Goal: Task Accomplishment & Management: Use online tool/utility

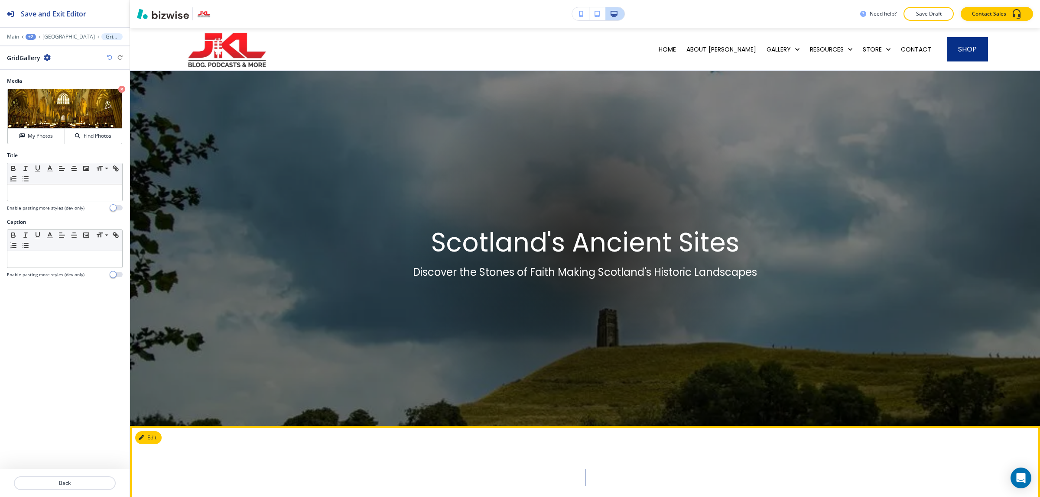
scroll to position [1211, 0]
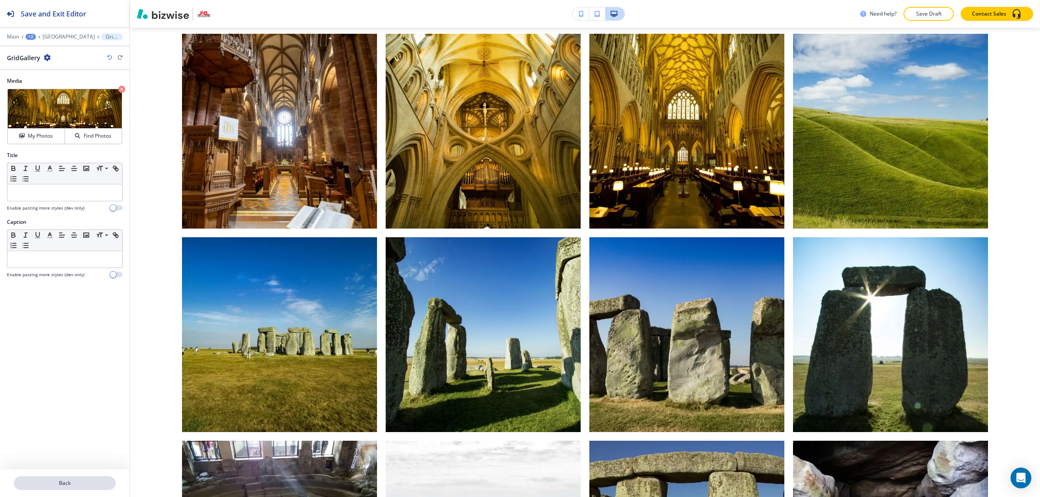
click at [94, 485] on p "Back" at bounding box center [65, 483] width 100 height 8
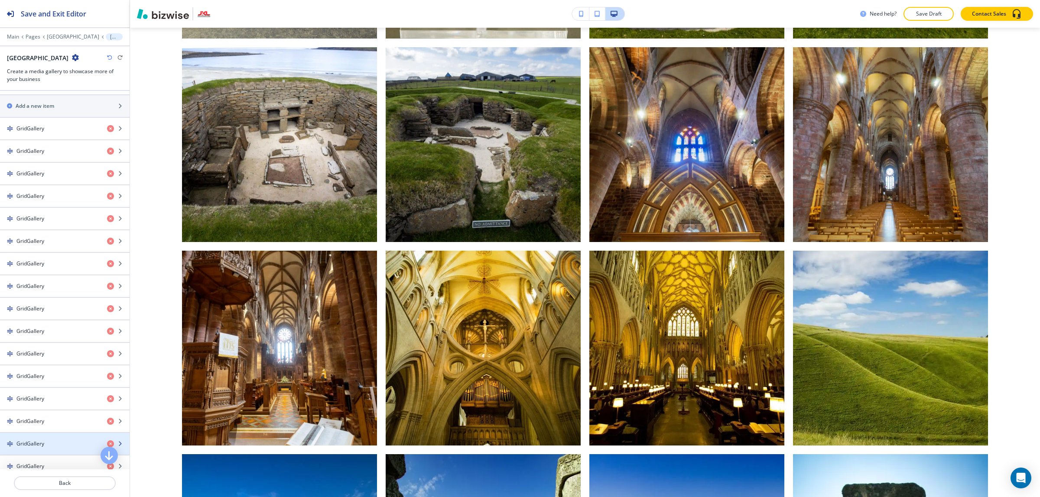
scroll to position [379, 0]
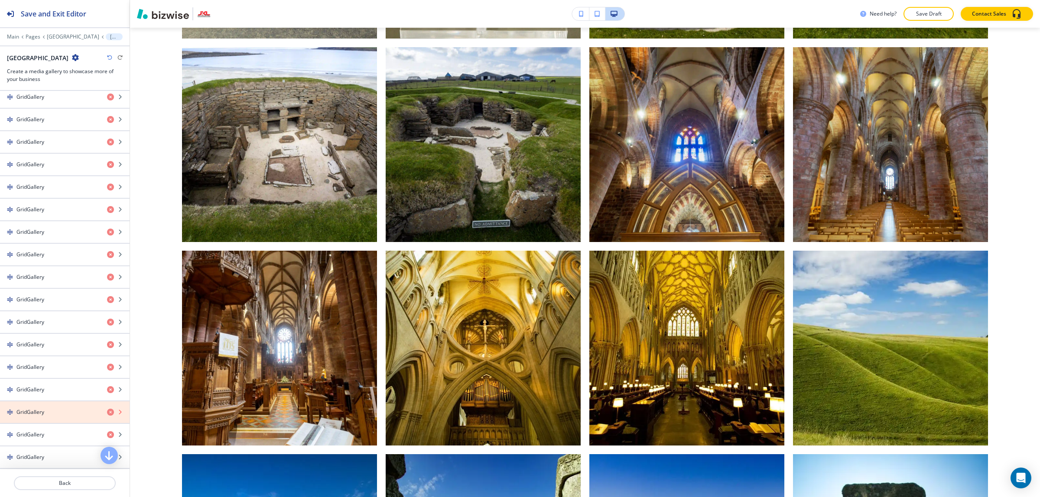
click at [107, 416] on icon "button" at bounding box center [110, 412] width 7 height 7
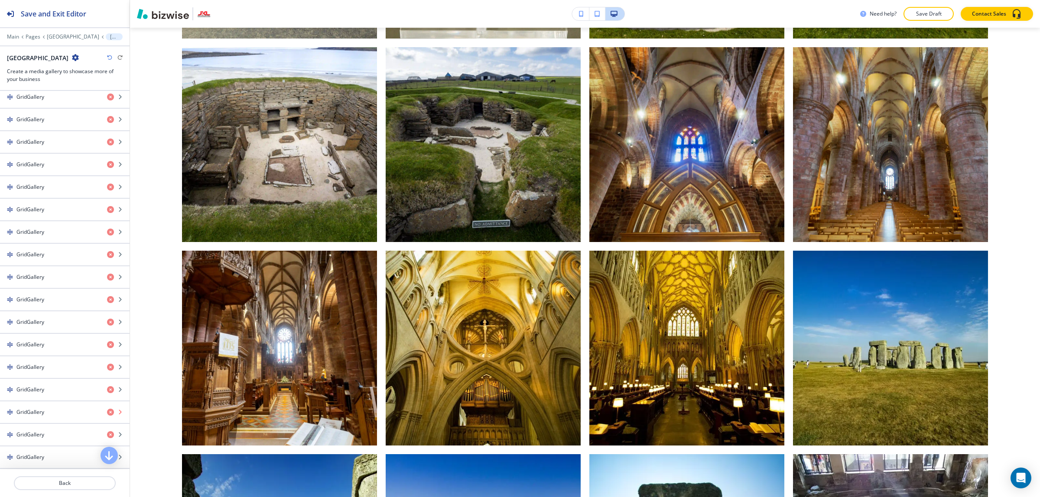
click at [107, 416] on icon "button" at bounding box center [110, 412] width 7 height 7
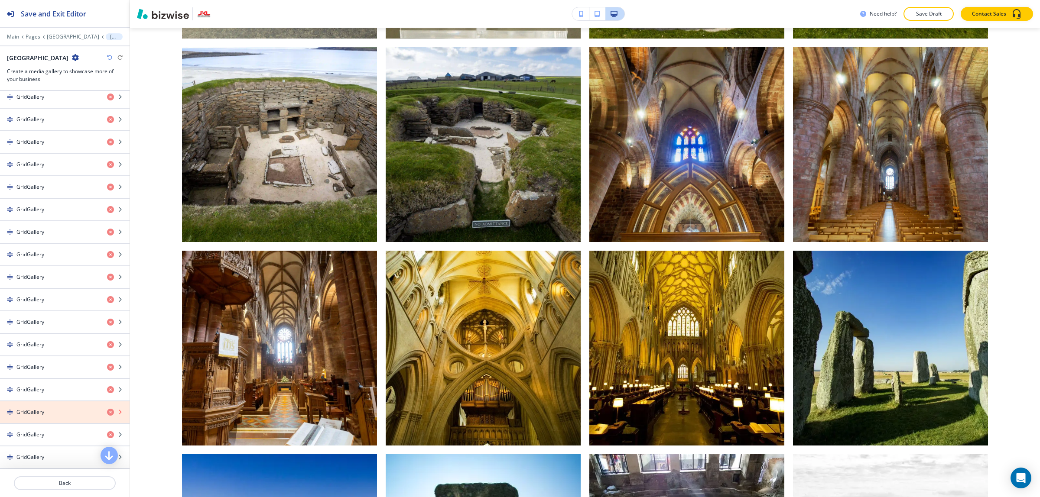
click at [107, 416] on icon "button" at bounding box center [110, 412] width 7 height 7
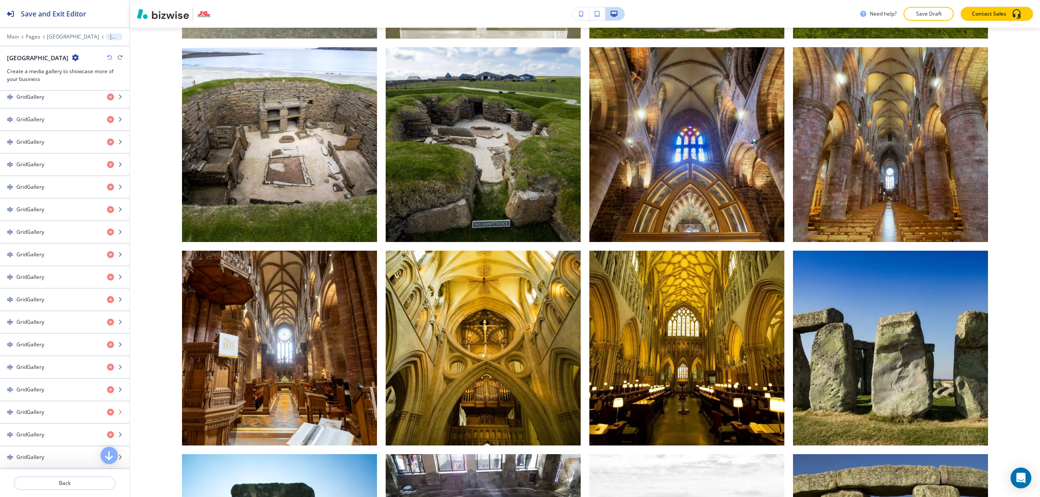
click at [107, 416] on icon "button" at bounding box center [110, 412] width 7 height 7
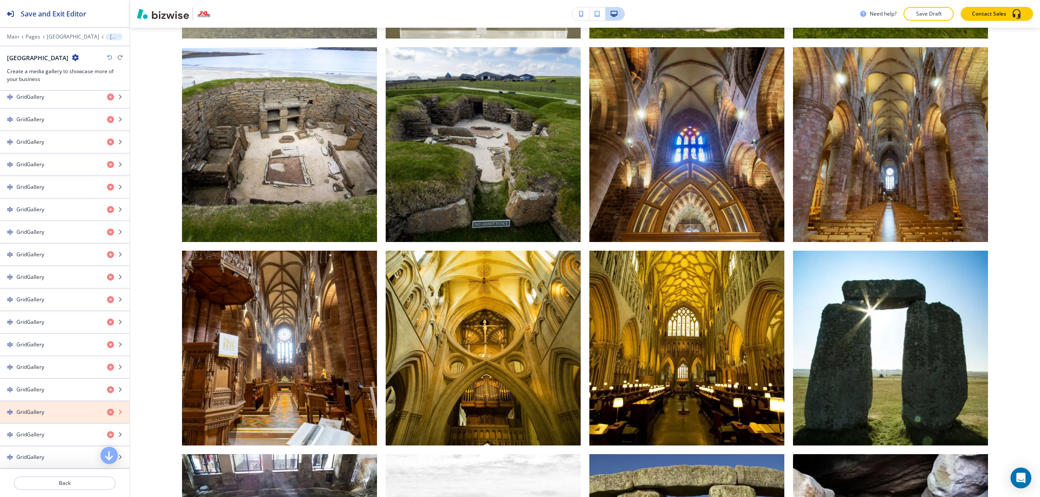
click at [107, 416] on icon "button" at bounding box center [110, 412] width 7 height 7
click at [107, 431] on icon "button" at bounding box center [110, 434] width 7 height 7
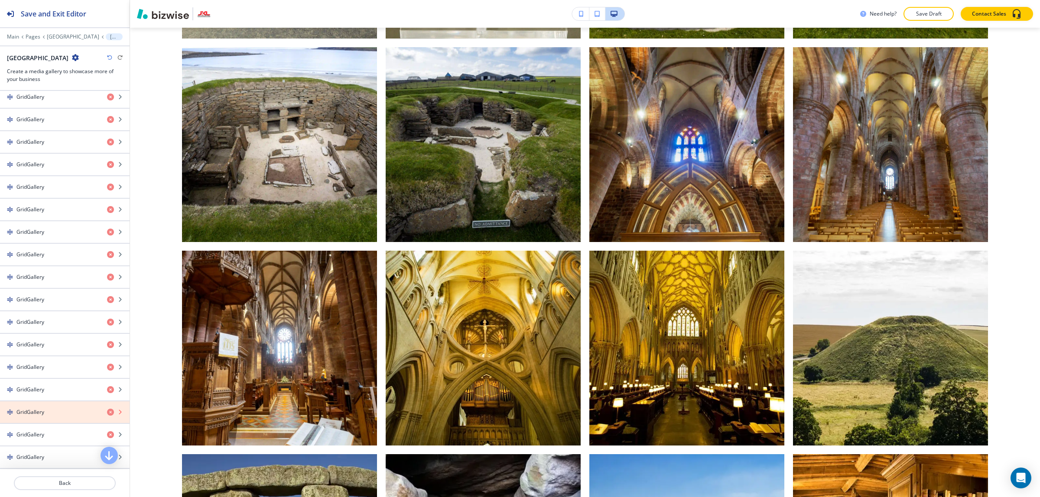
click at [107, 416] on icon "button" at bounding box center [110, 412] width 7 height 7
click at [107, 431] on icon "button" at bounding box center [110, 434] width 7 height 7
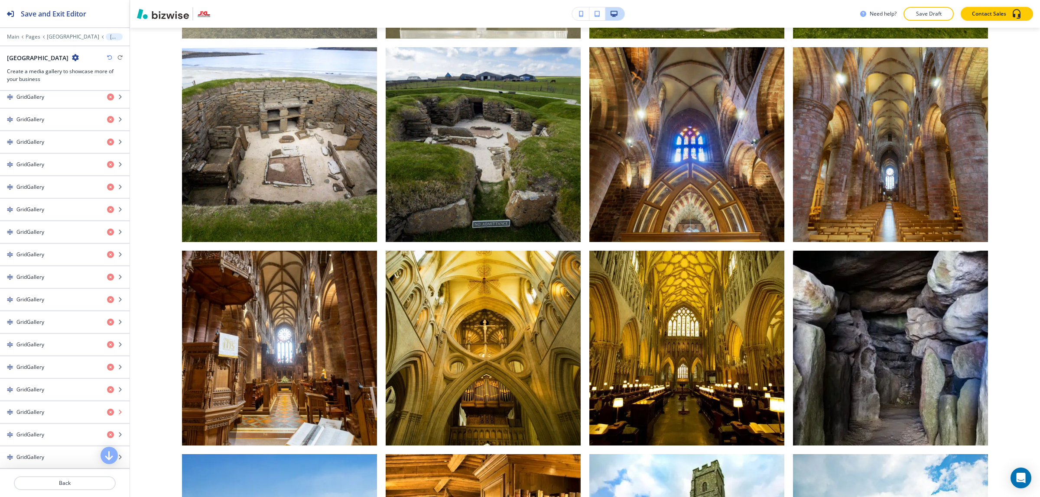
click at [107, 416] on icon "button" at bounding box center [110, 412] width 7 height 7
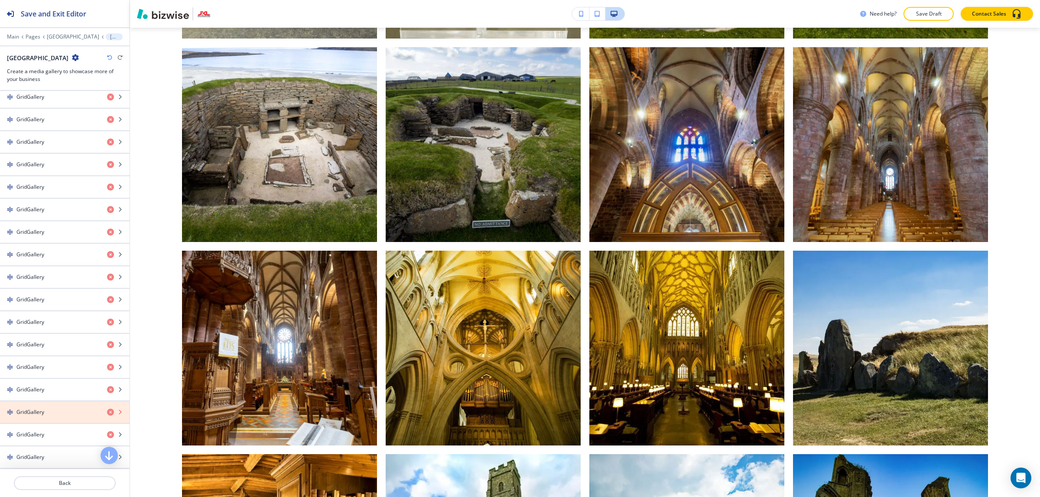
click at [107, 416] on icon "button" at bounding box center [110, 412] width 7 height 7
click at [107, 431] on icon "button" at bounding box center [110, 434] width 7 height 7
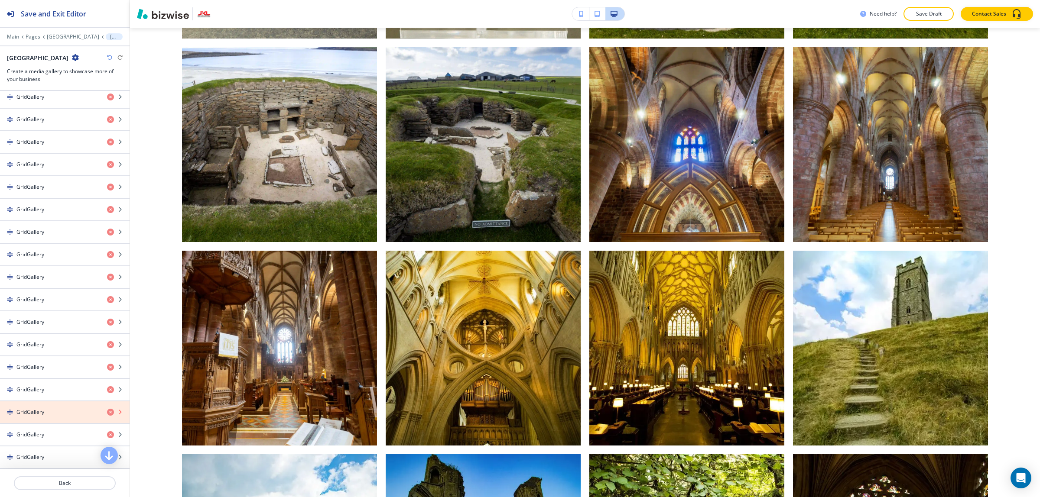
click at [107, 416] on icon "button" at bounding box center [110, 412] width 7 height 7
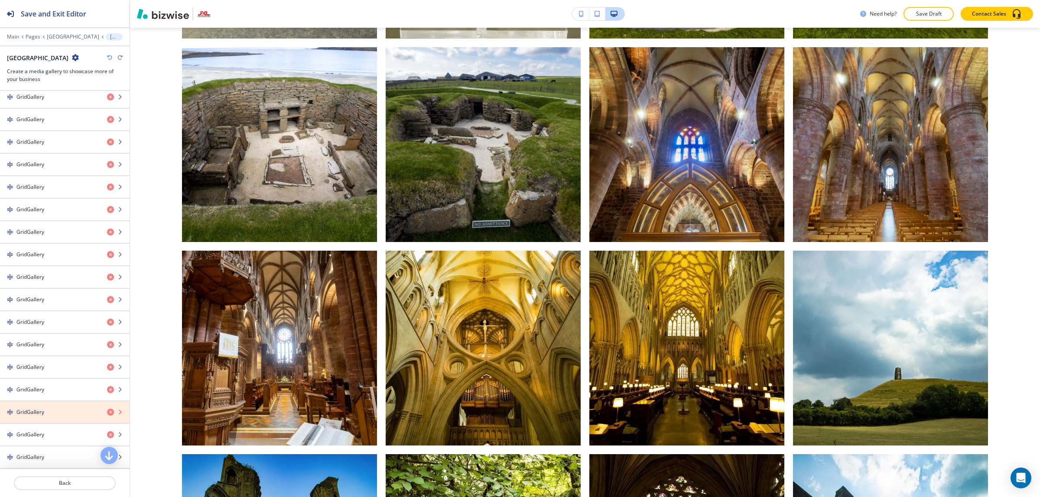
click at [107, 416] on icon "button" at bounding box center [110, 412] width 7 height 7
click at [107, 431] on icon "button" at bounding box center [110, 434] width 7 height 7
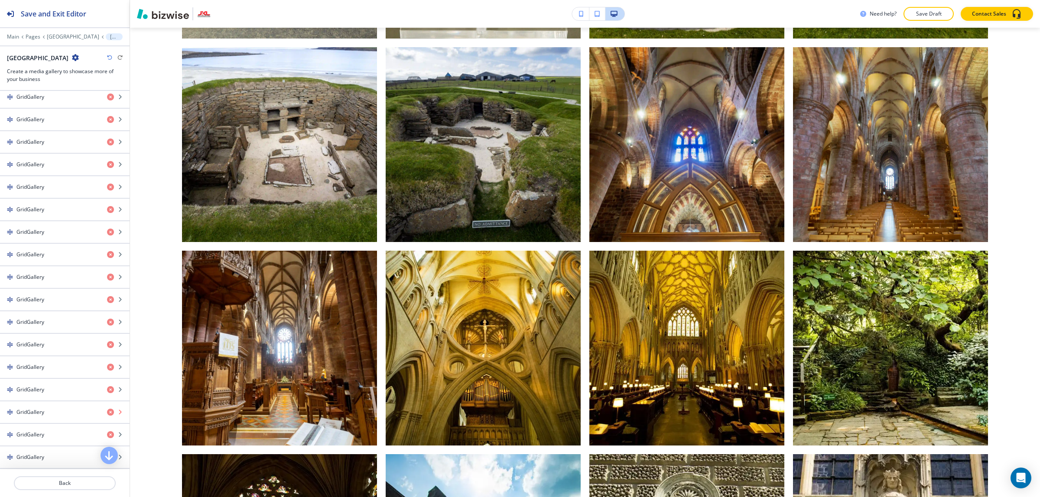
click at [107, 416] on icon "button" at bounding box center [110, 412] width 7 height 7
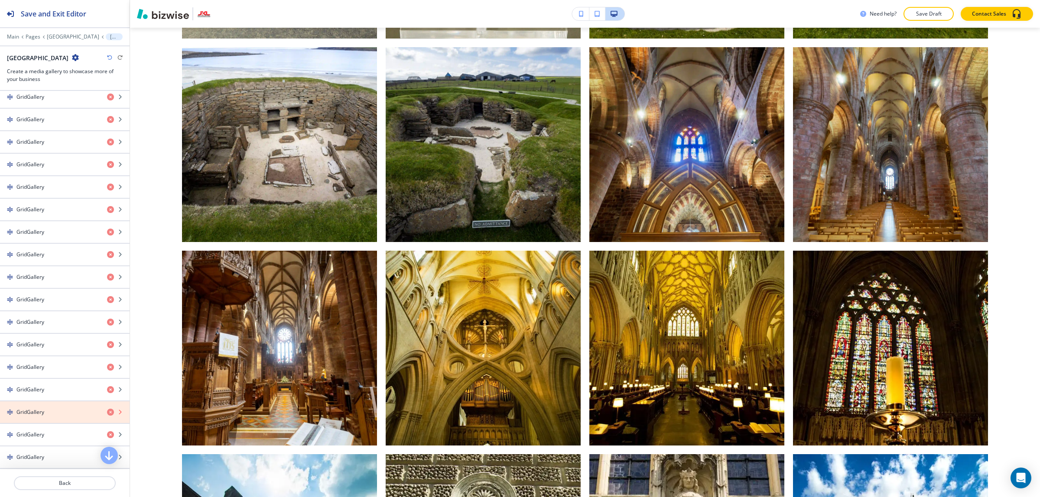
click at [107, 416] on icon "button" at bounding box center [110, 412] width 7 height 7
click at [107, 431] on icon "button" at bounding box center [110, 434] width 7 height 7
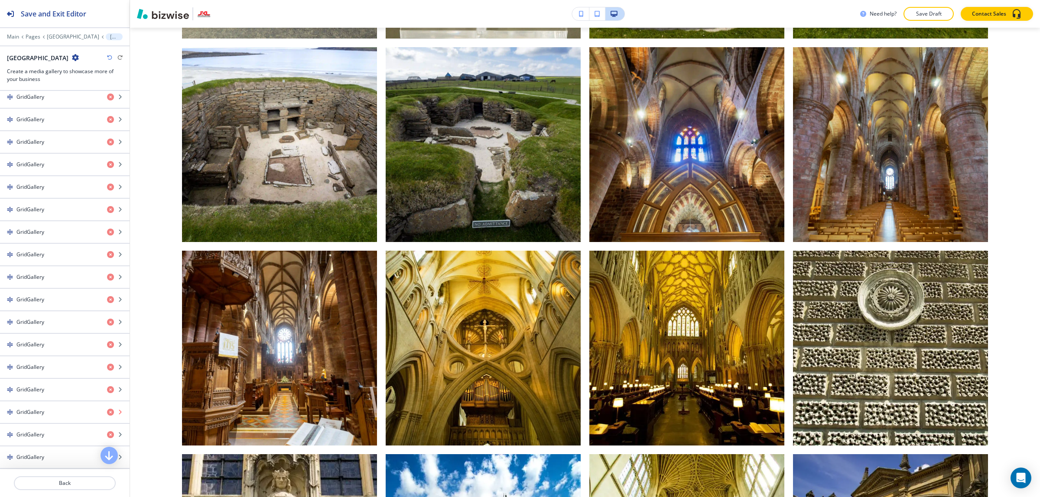
click at [107, 416] on icon "button" at bounding box center [110, 412] width 7 height 7
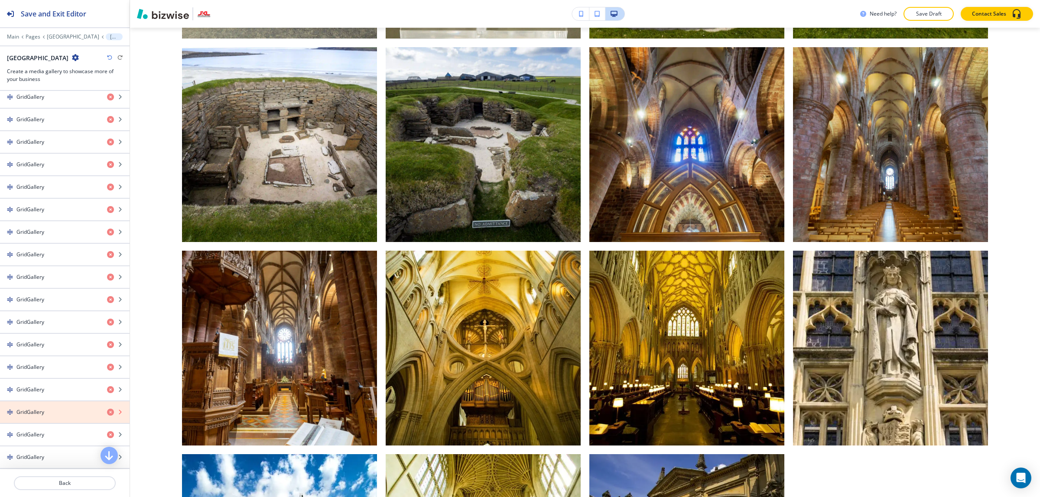
click at [107, 416] on icon "button" at bounding box center [110, 412] width 7 height 7
click at [107, 431] on icon "button" at bounding box center [110, 434] width 7 height 7
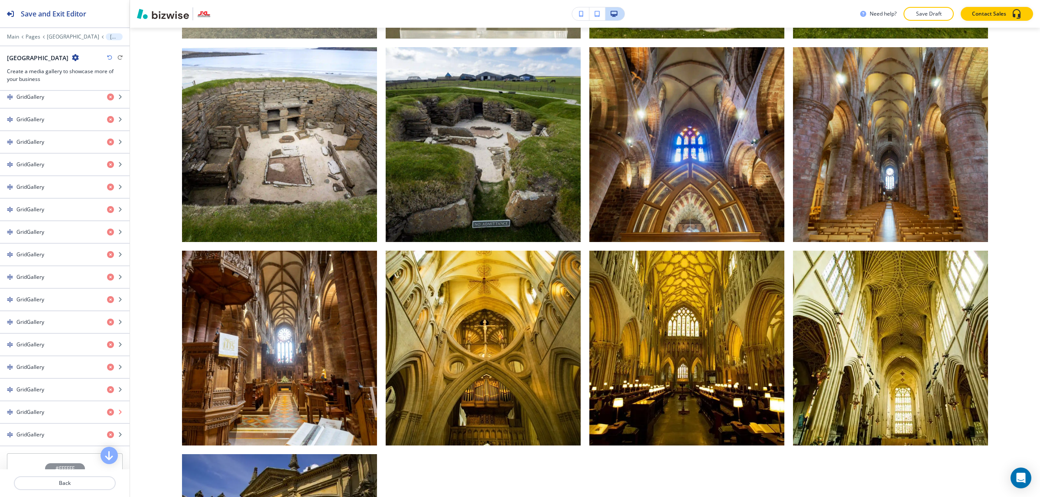
click at [107, 416] on icon "button" at bounding box center [110, 412] width 7 height 7
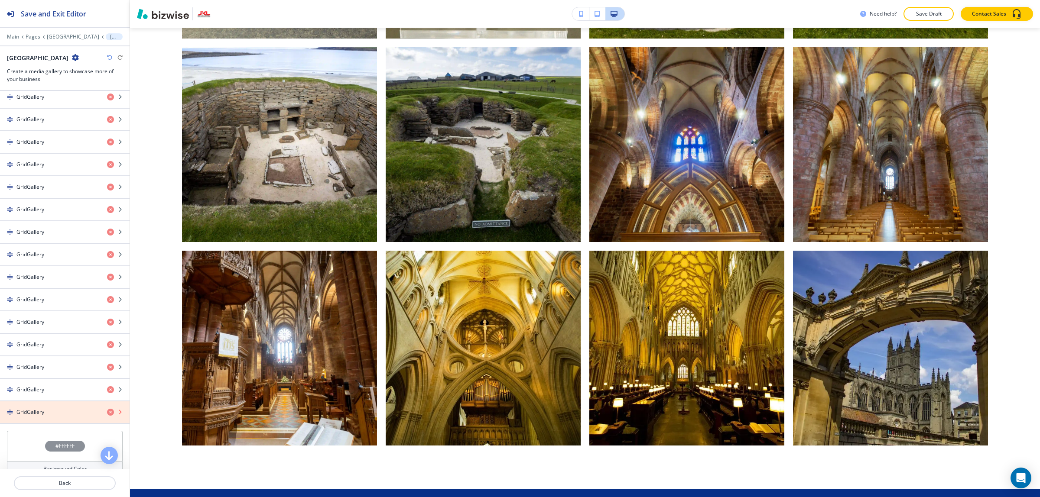
click at [107, 416] on icon "button" at bounding box center [110, 412] width 7 height 7
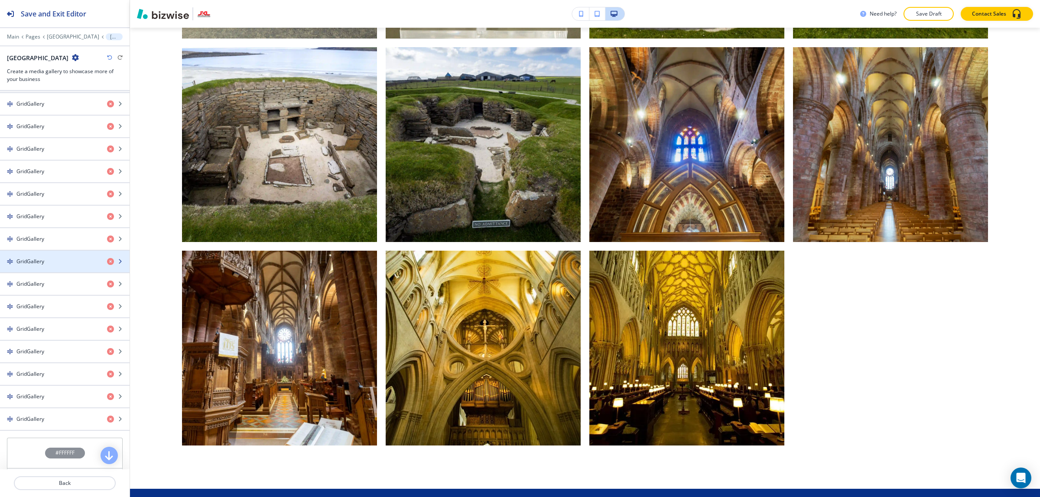
scroll to position [271, 0]
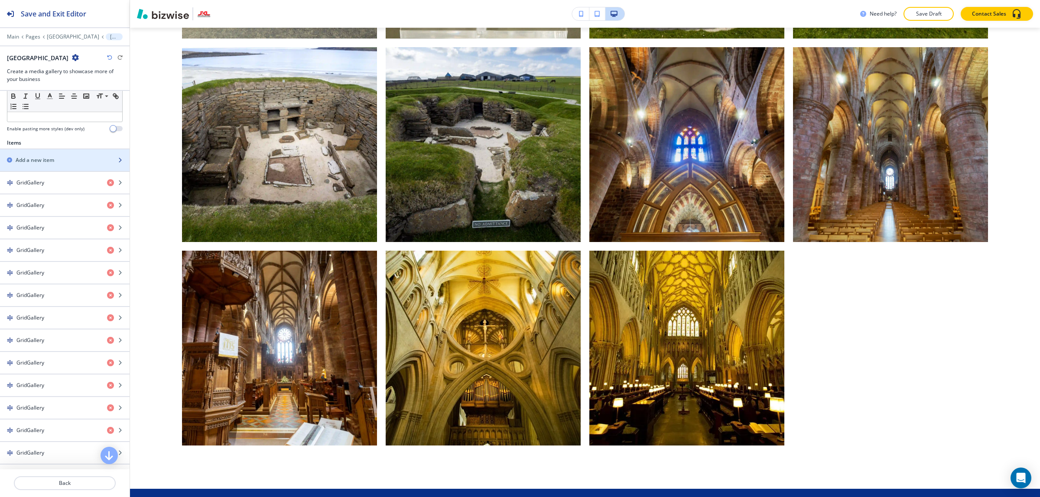
click at [60, 156] on div "button" at bounding box center [65, 152] width 130 height 7
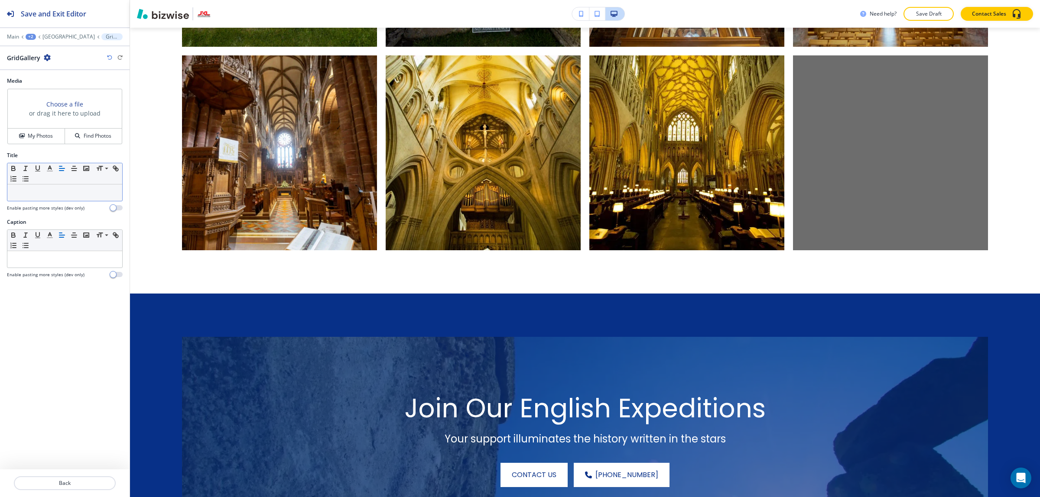
scroll to position [1211, 0]
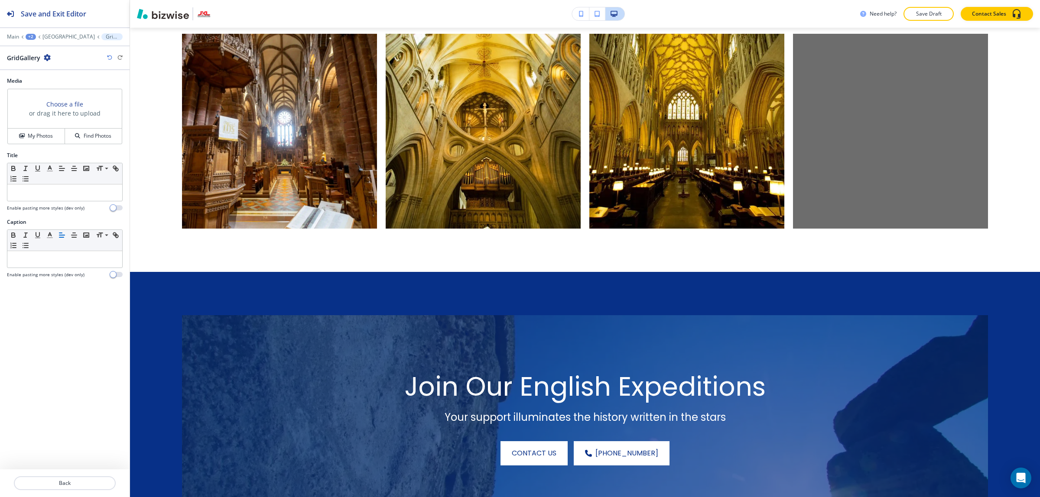
click at [51, 110] on h3 "or drag it here to upload" at bounding box center [64, 113] width 71 height 9
click at [45, 143] on button "My Photos" at bounding box center [36, 136] width 57 height 15
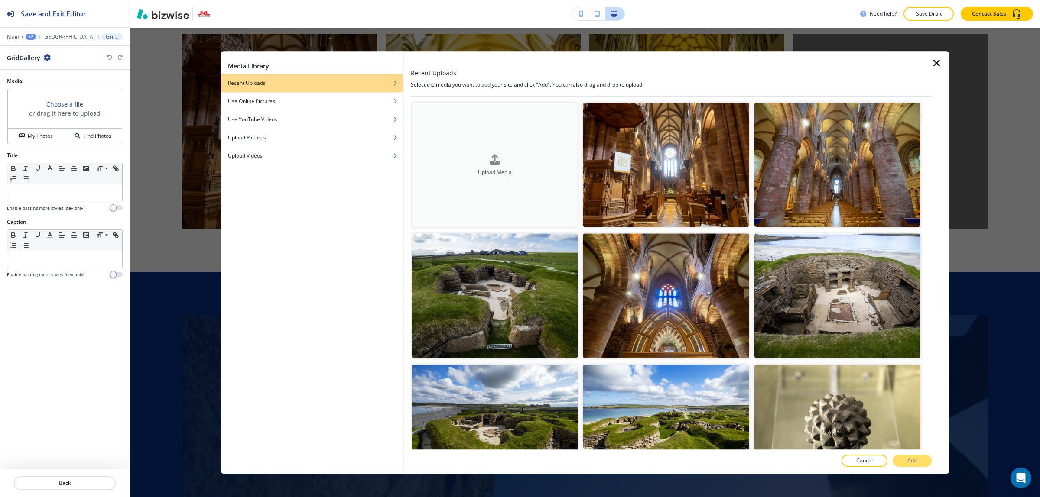
click at [450, 133] on button "Upload Media" at bounding box center [494, 165] width 166 height 124
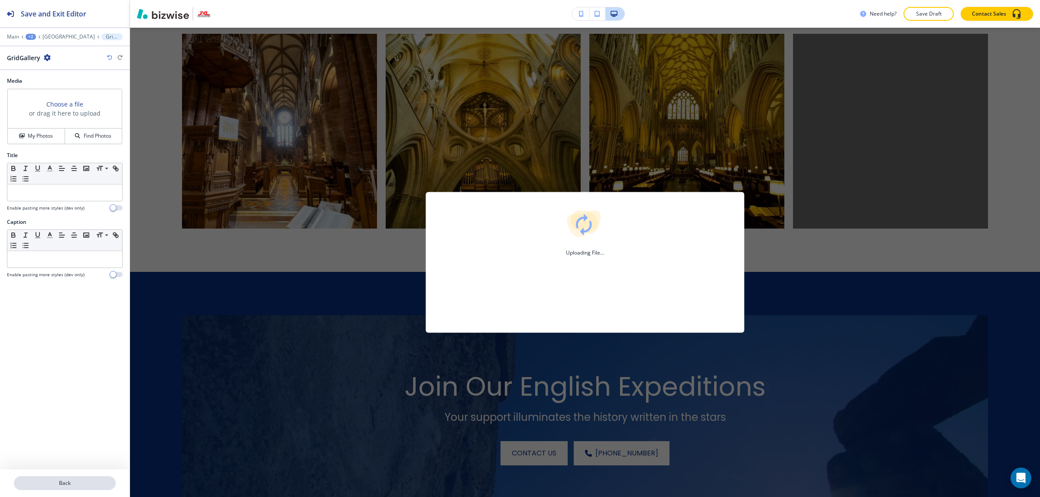
click at [70, 479] on button "Back" at bounding box center [65, 483] width 102 height 14
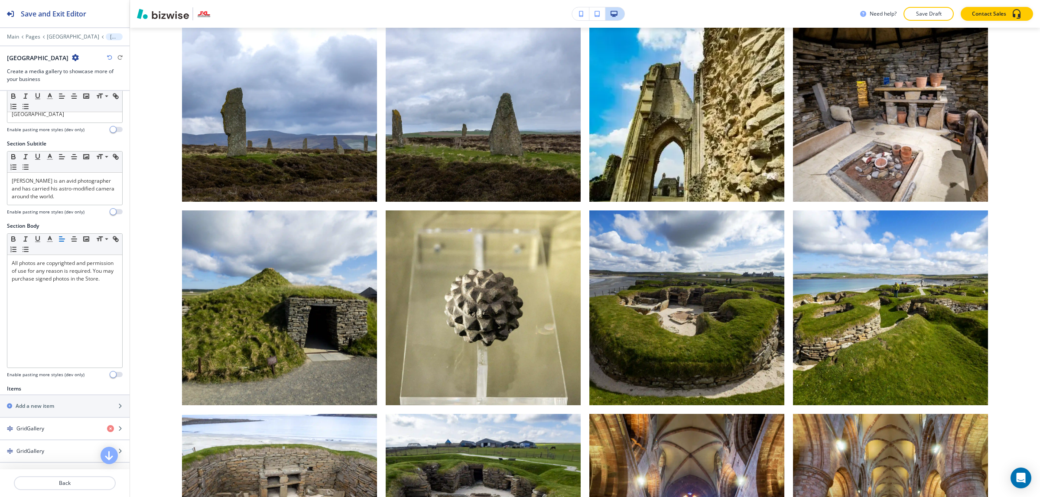
scroll to position [162, 0]
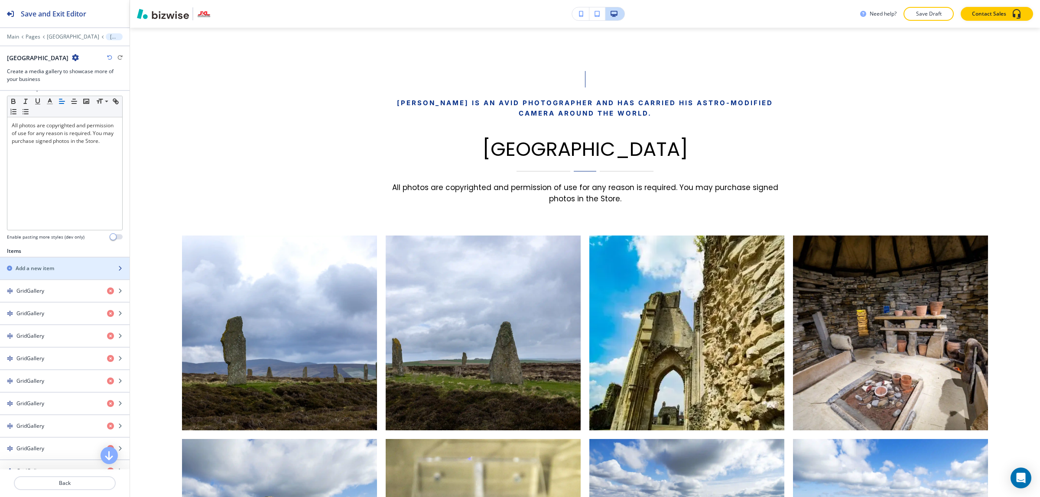
click at [49, 265] on div "button" at bounding box center [65, 261] width 130 height 7
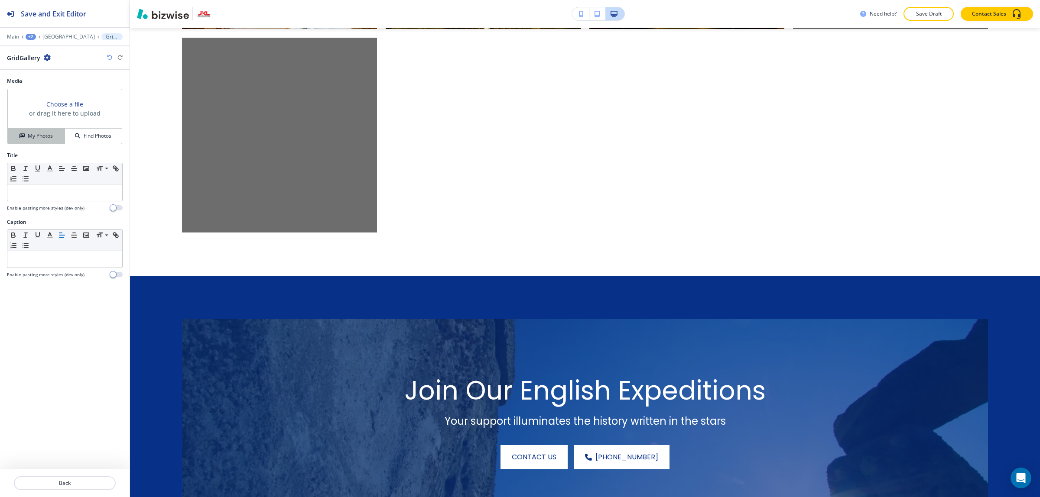
scroll to position [1412, 0]
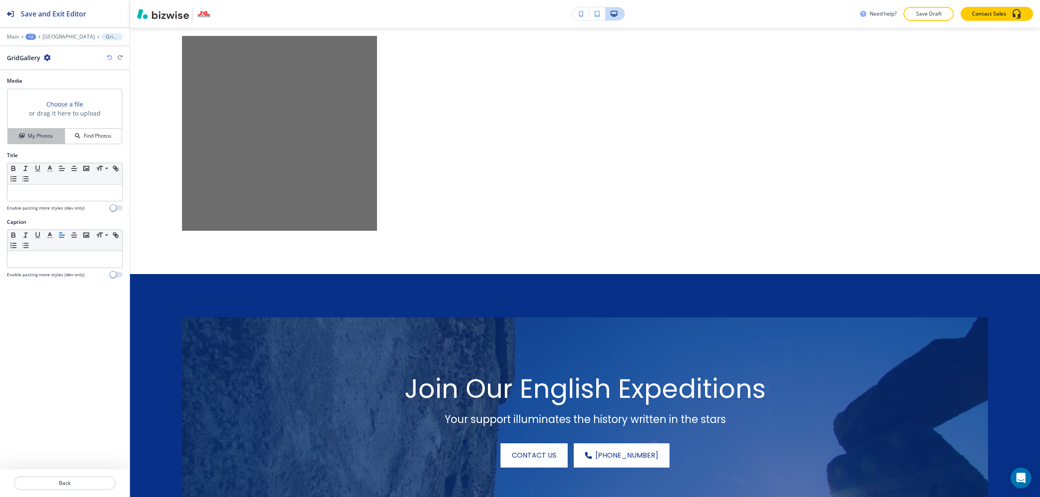
click at [59, 141] on button "My Photos" at bounding box center [36, 136] width 57 height 15
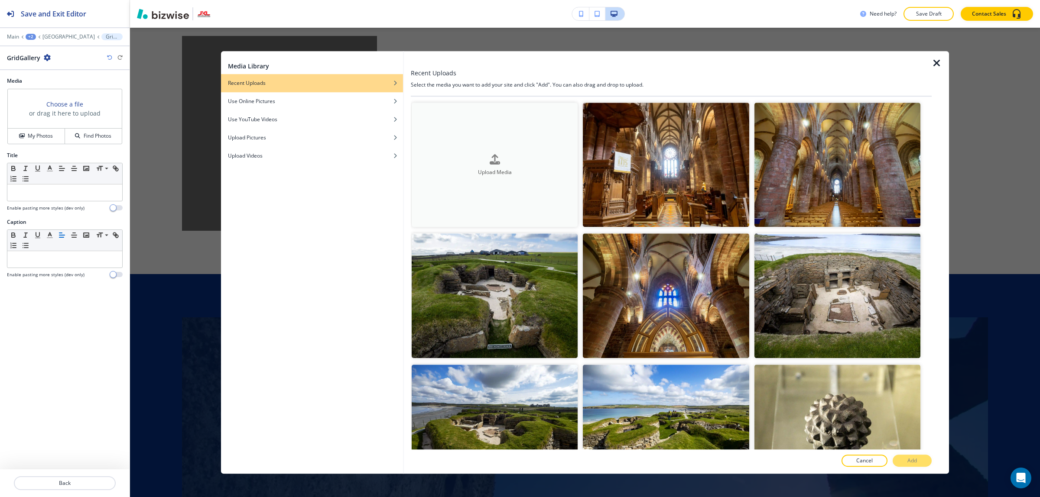
click at [512, 162] on div "Upload Media" at bounding box center [494, 165] width 166 height 22
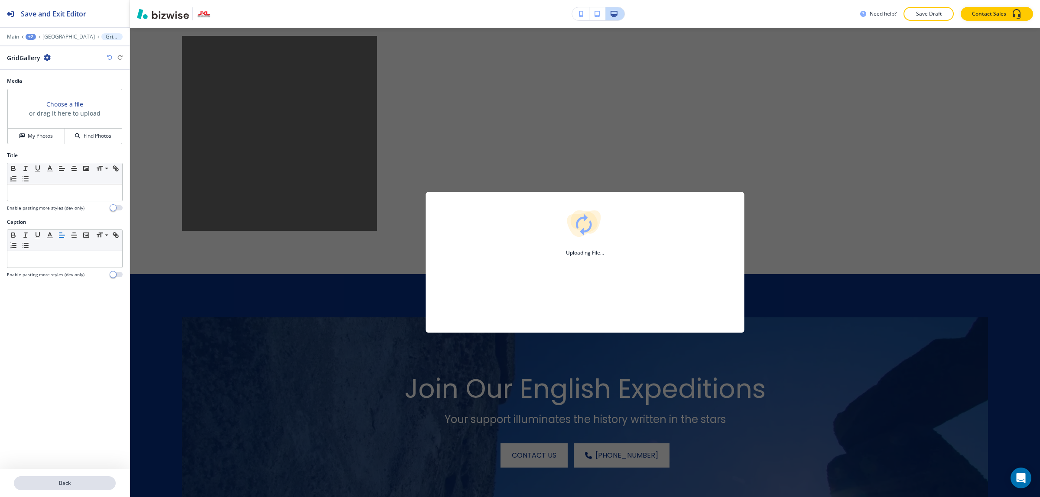
click at [56, 481] on p "Back" at bounding box center [65, 483] width 100 height 8
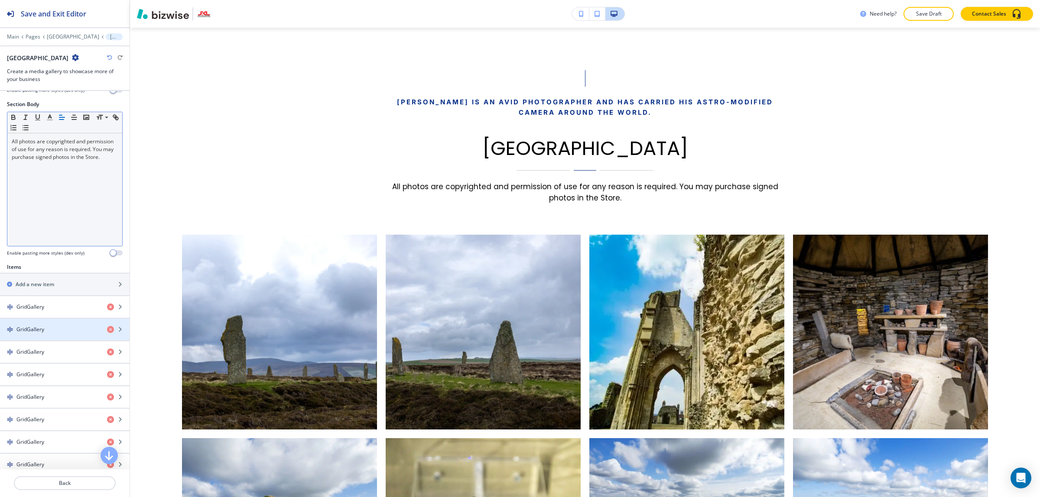
scroll to position [162, 0]
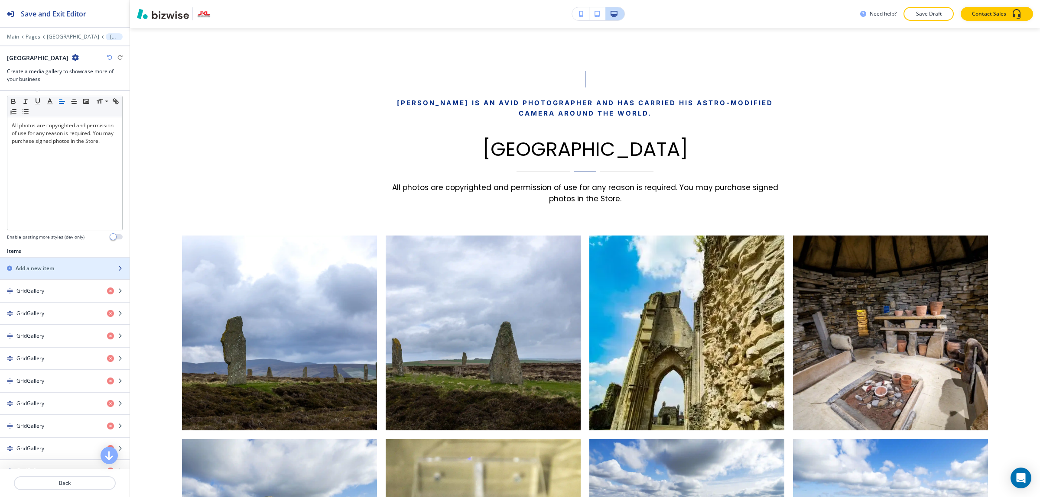
click at [40, 262] on div "button" at bounding box center [65, 261] width 130 height 7
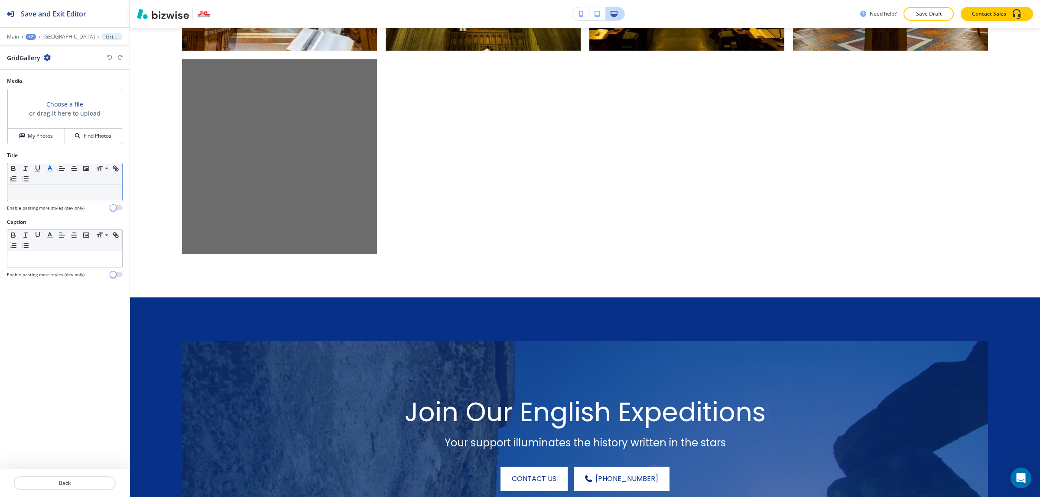
scroll to position [1412, 0]
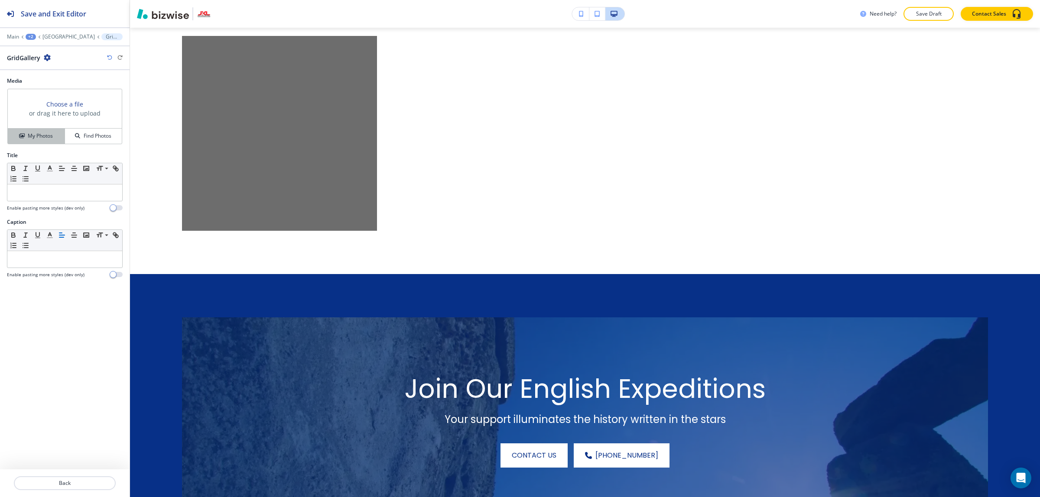
click at [35, 135] on h4 "My Photos" at bounding box center [40, 136] width 25 height 8
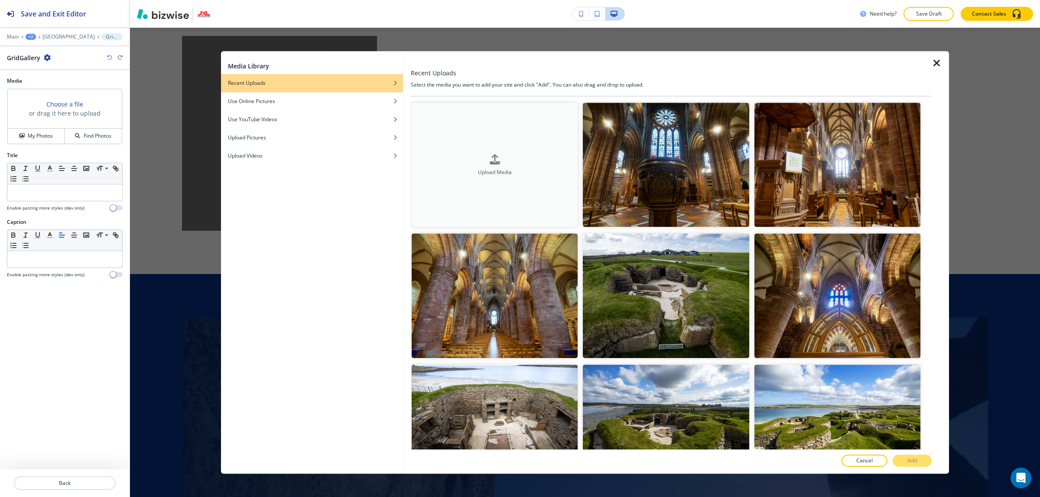
click at [486, 188] on button "Upload Media" at bounding box center [494, 165] width 166 height 124
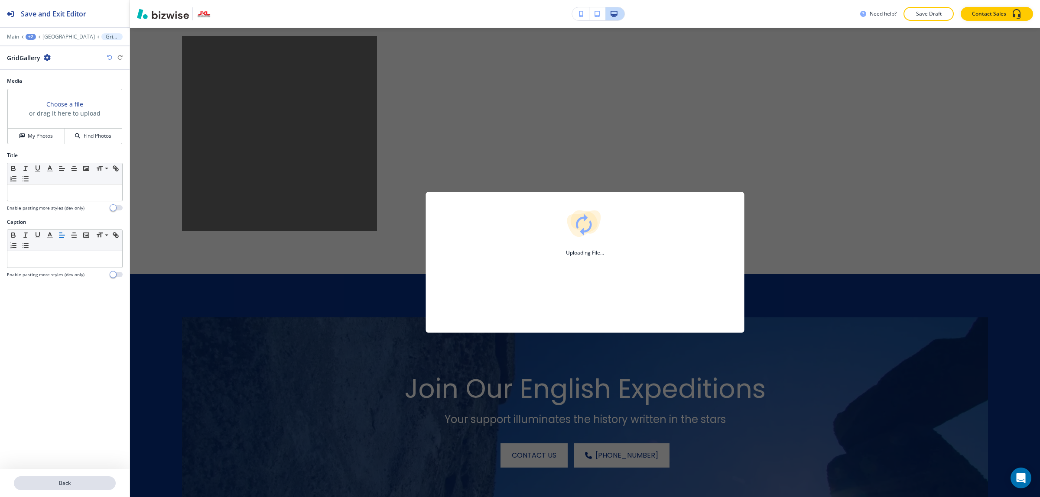
click at [80, 486] on p "Back" at bounding box center [65, 483] width 100 height 8
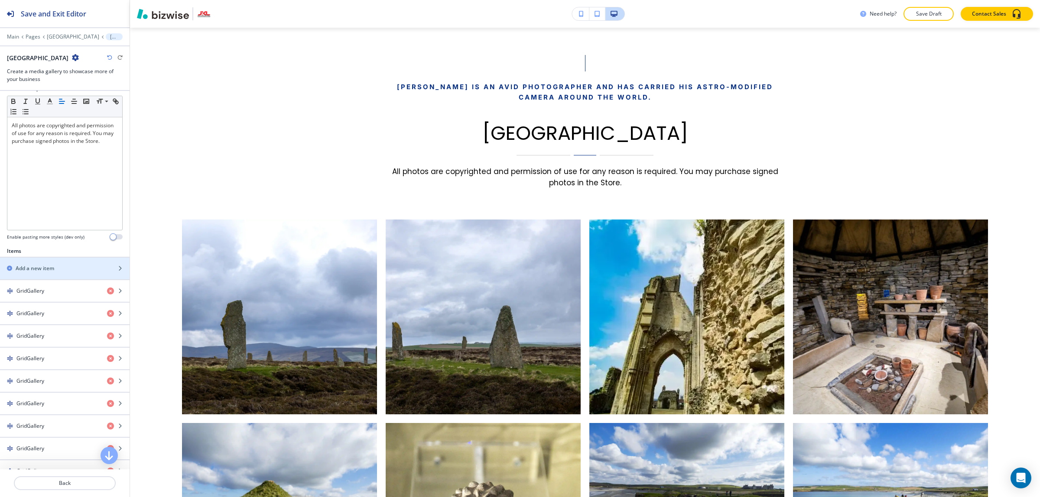
scroll to position [398, 0]
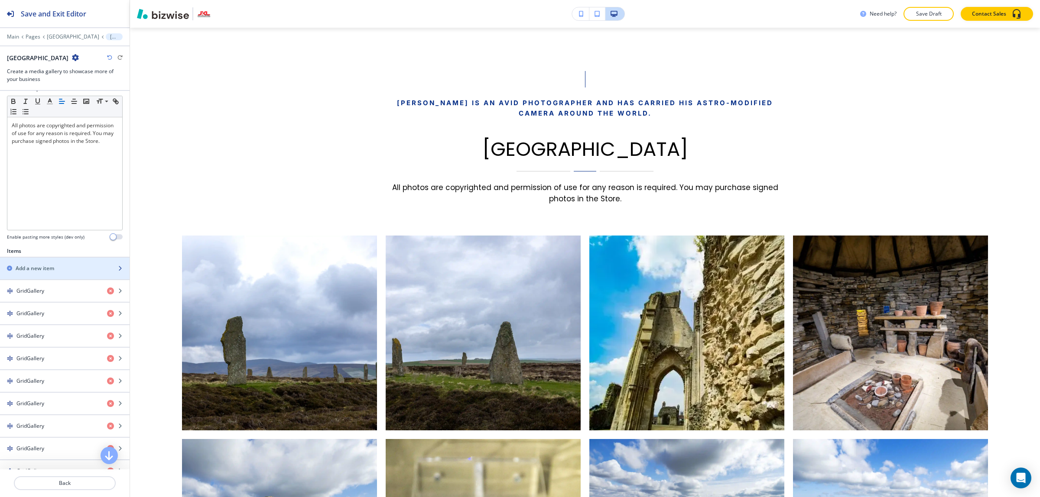
click at [64, 279] on div "button" at bounding box center [65, 275] width 130 height 7
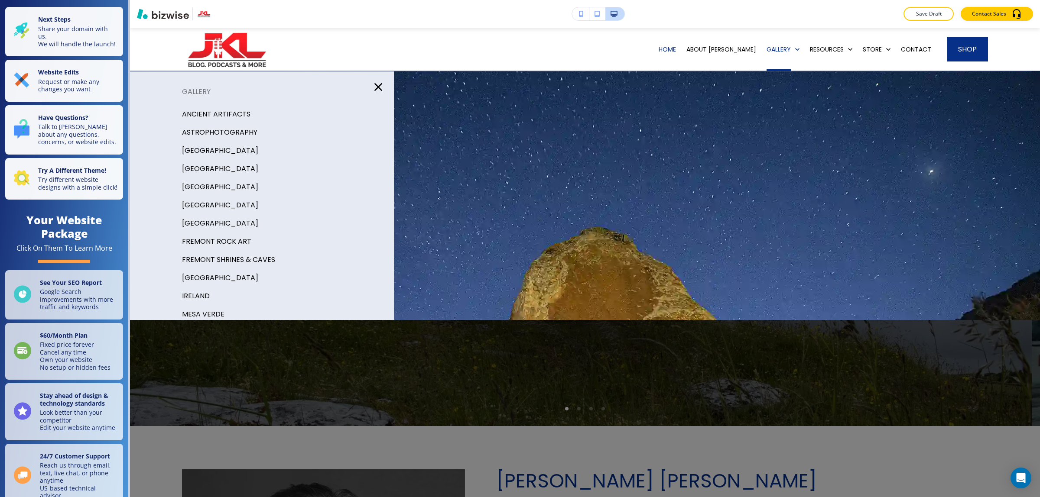
click at [214, 185] on p "[GEOGRAPHIC_DATA]" at bounding box center [220, 187] width 76 height 13
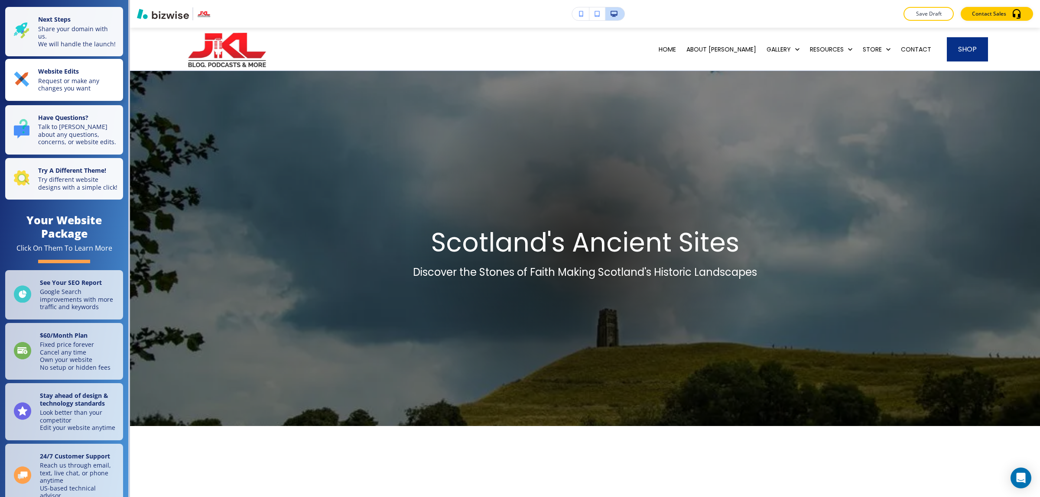
click at [78, 101] on button "Website Edits Request or make any changes you want" at bounding box center [64, 80] width 118 height 42
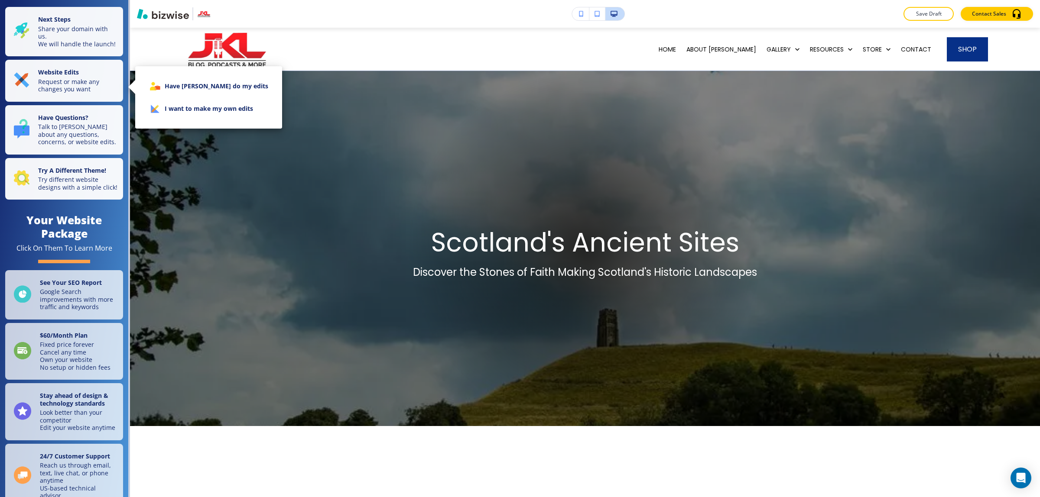
click at [180, 111] on li "I want to make my own edits" at bounding box center [208, 108] width 133 height 23
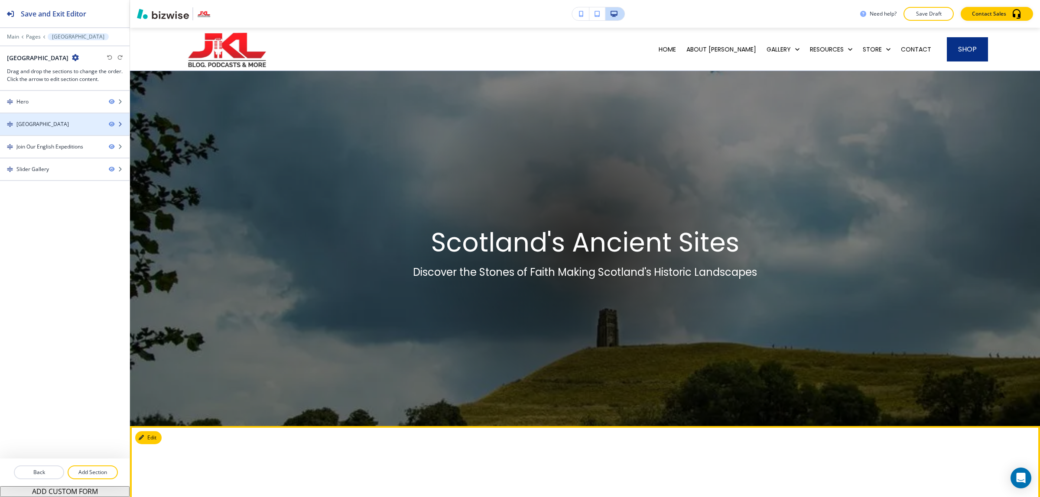
click at [68, 124] on div "[GEOGRAPHIC_DATA]" at bounding box center [51, 124] width 102 height 8
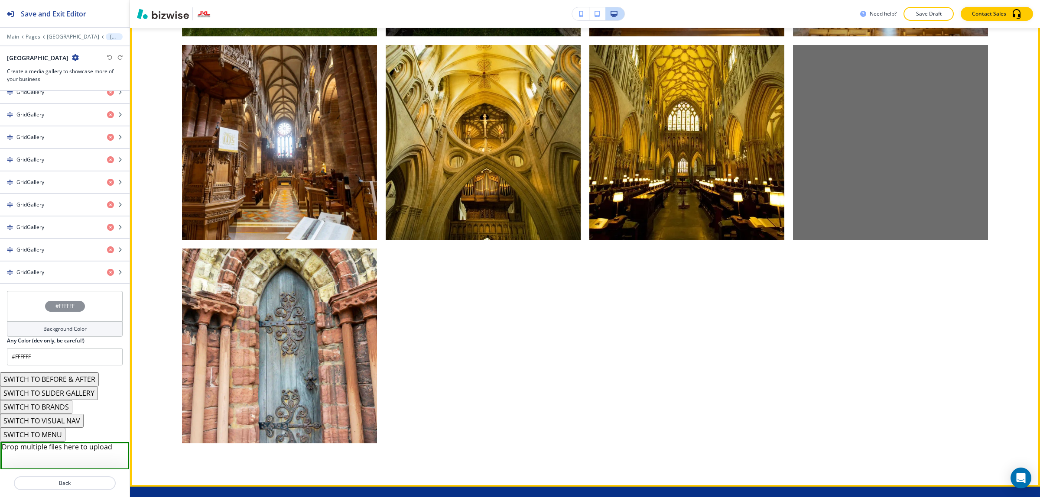
scroll to position [1211, 0]
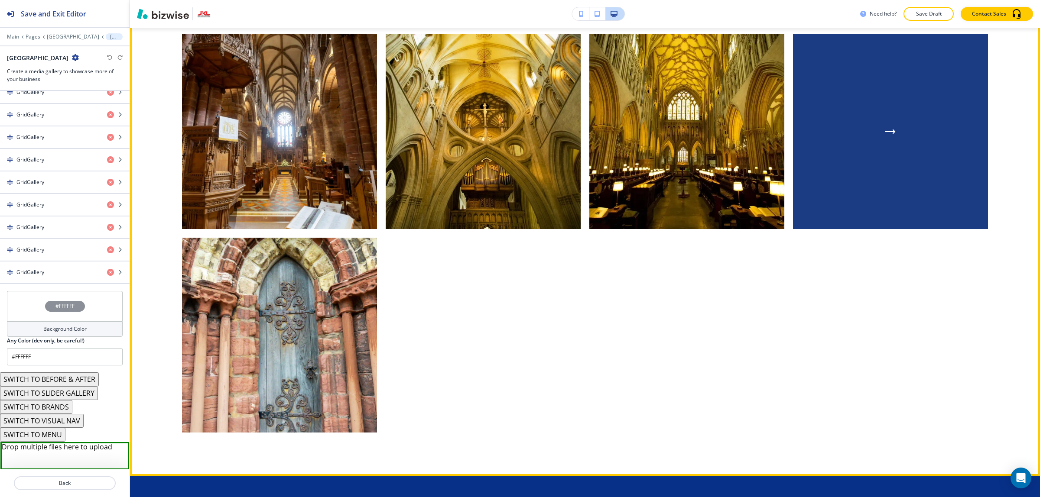
click at [867, 169] on div "button" at bounding box center [890, 131] width 195 height 195
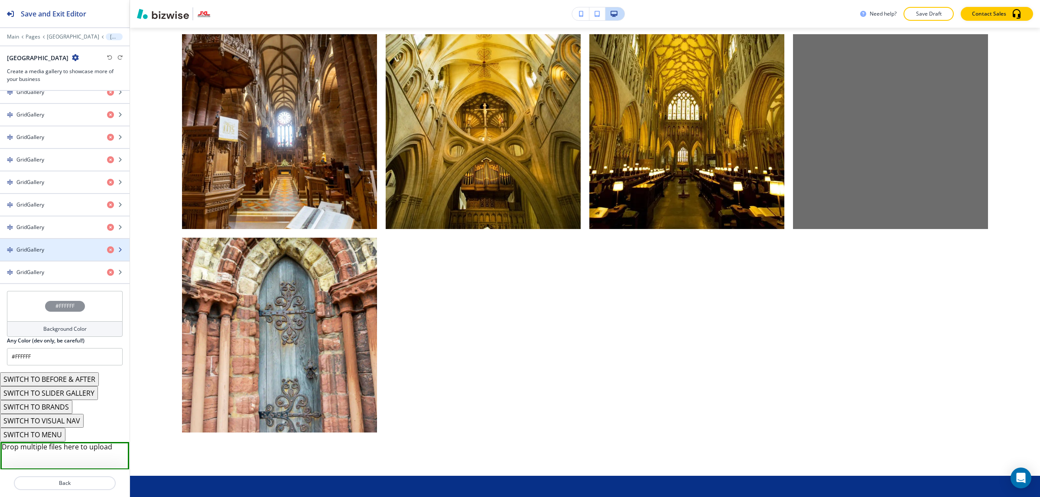
click at [78, 252] on div "GridGallery" at bounding box center [50, 250] width 100 height 8
click at [63, 252] on div "GridGallery" at bounding box center [50, 250] width 100 height 8
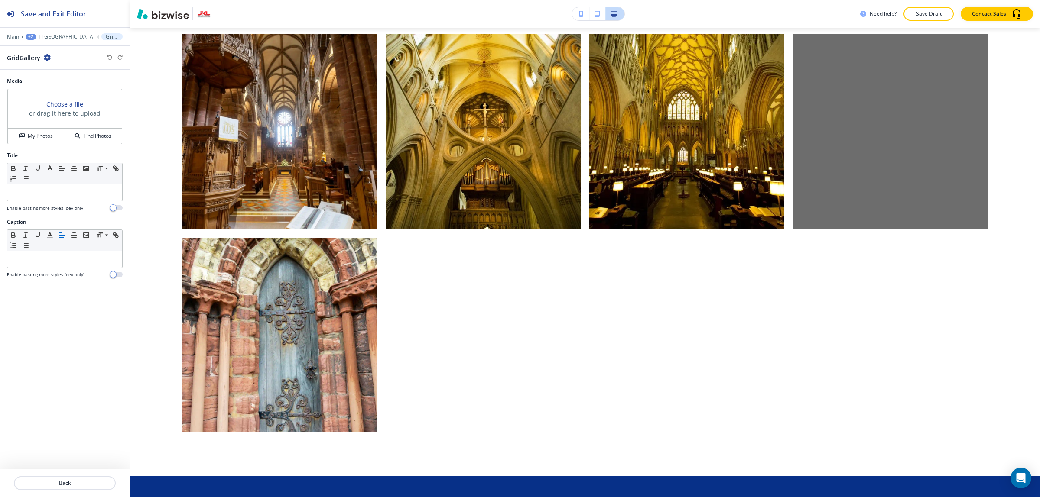
scroll to position [1211, 0]
click at [42, 142] on button "My Photos" at bounding box center [36, 136] width 57 height 15
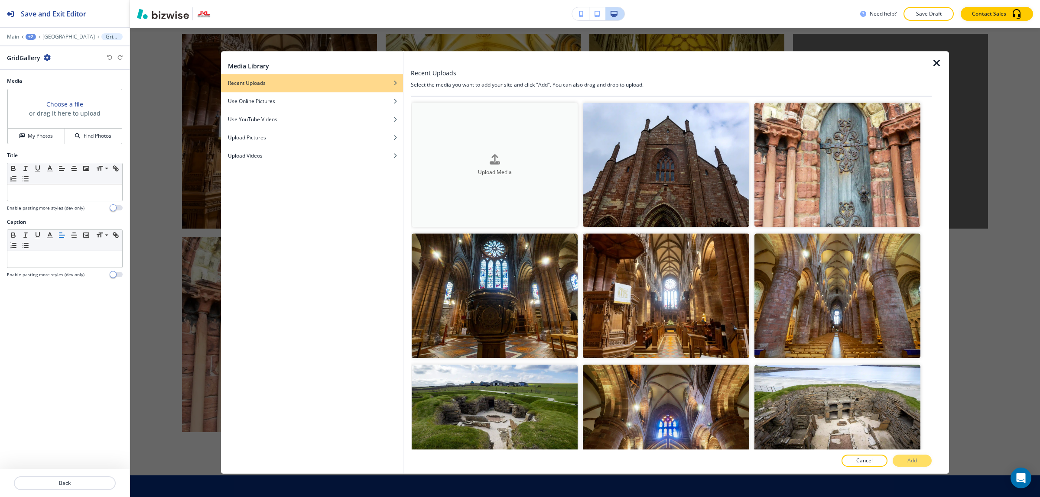
click at [496, 168] on h4 "Upload Media" at bounding box center [494, 172] width 166 height 8
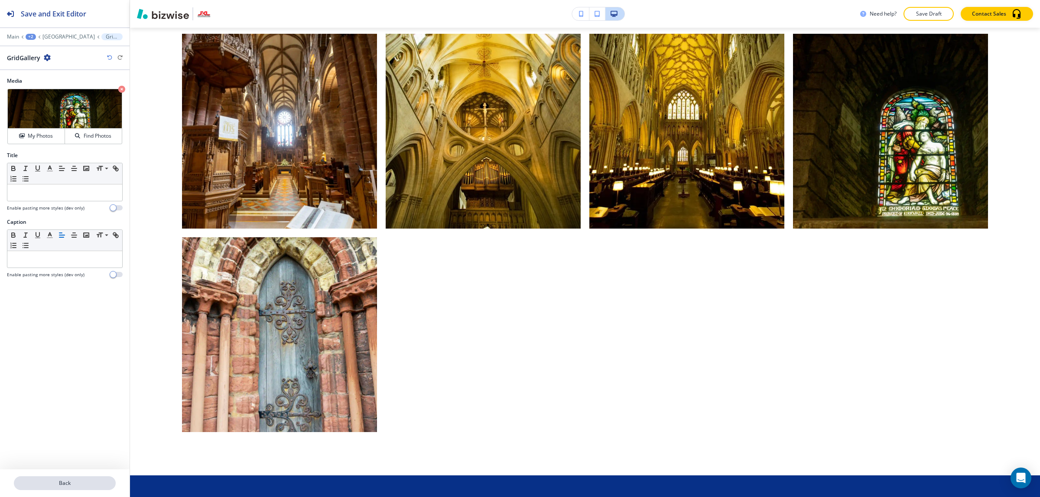
click at [88, 483] on p "Back" at bounding box center [65, 483] width 100 height 8
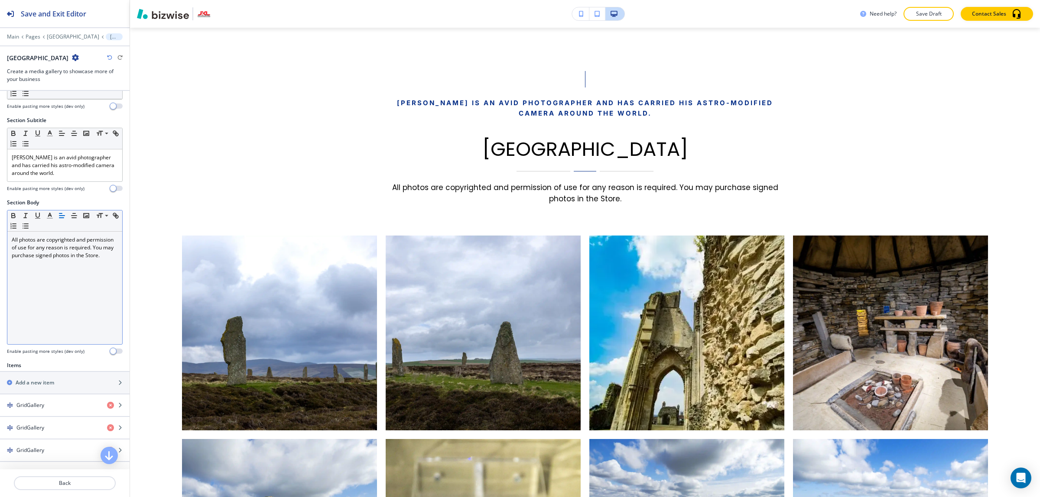
scroll to position [54, 0]
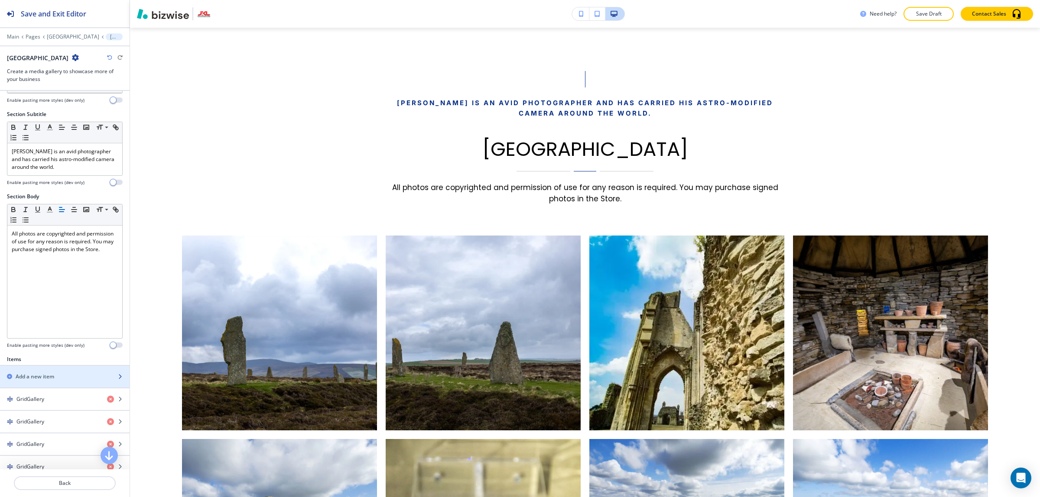
click at [63, 373] on div "button" at bounding box center [65, 369] width 130 height 7
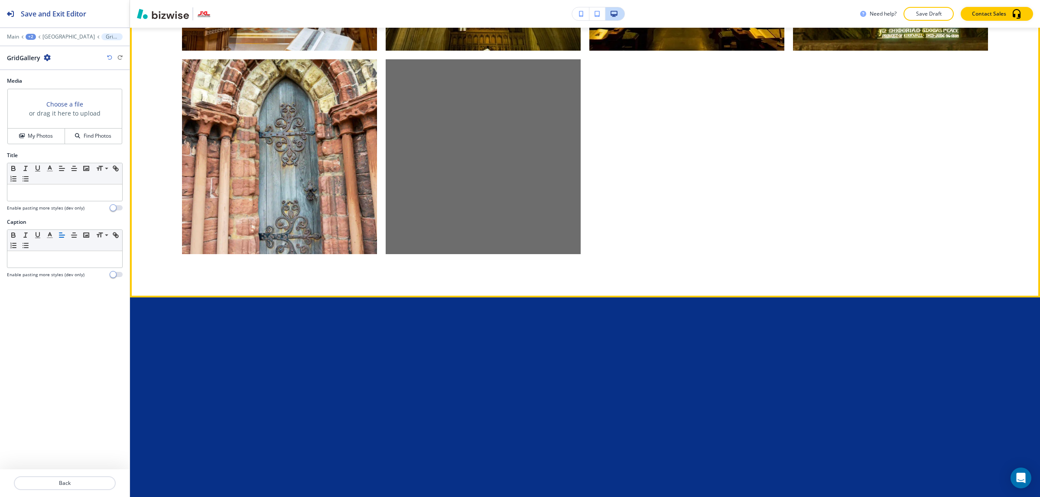
scroll to position [1412, 0]
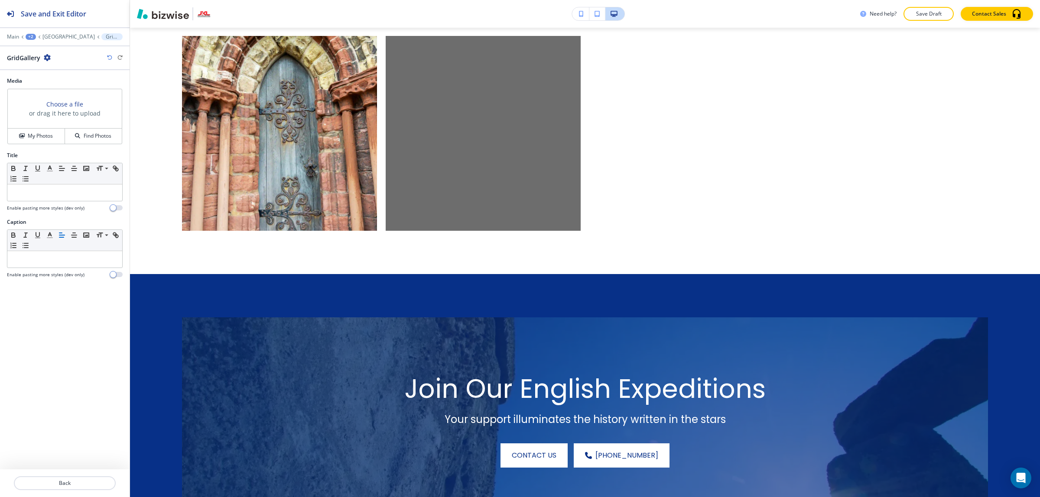
click at [39, 90] on div "Choose a file or drag it here to upload" at bounding box center [65, 108] width 114 height 39
click at [42, 132] on button "My Photos" at bounding box center [36, 136] width 57 height 15
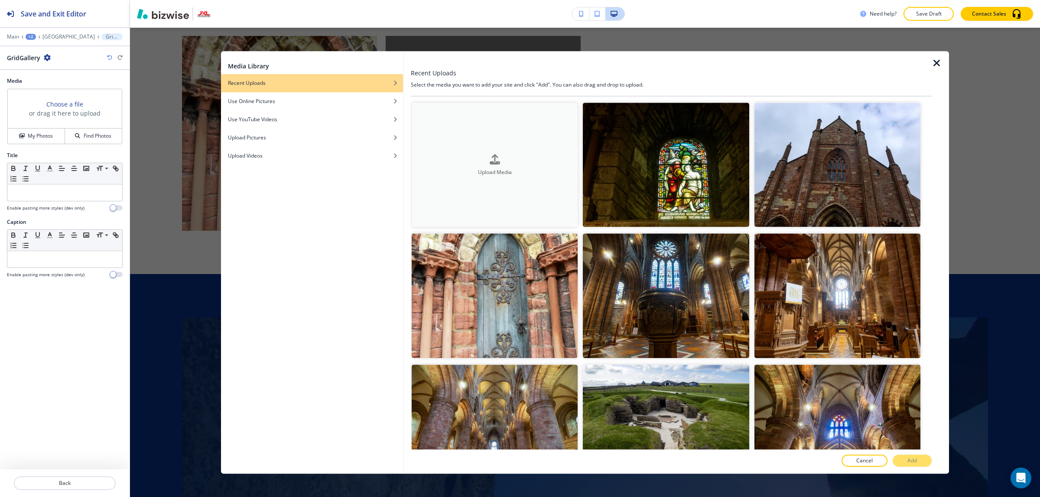
click at [441, 157] on div "Upload Media" at bounding box center [494, 165] width 166 height 22
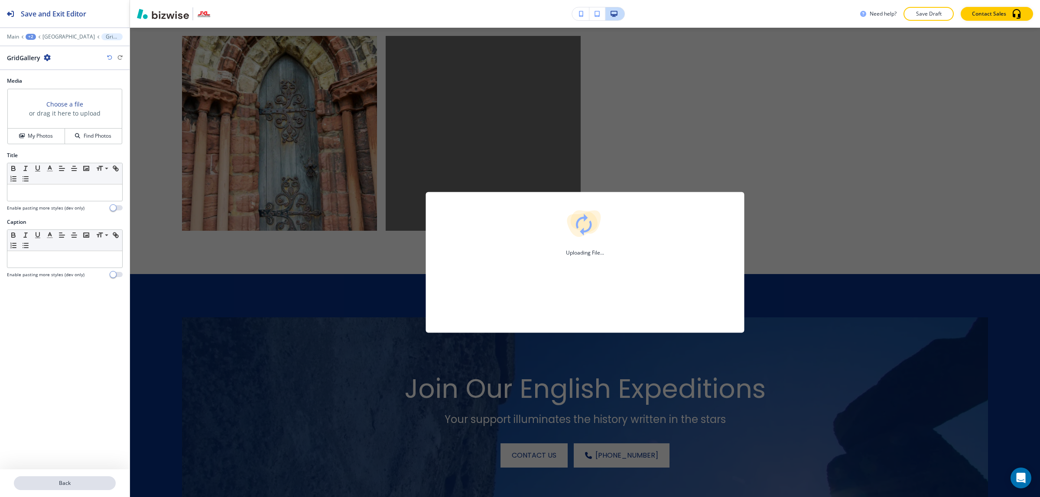
click at [81, 481] on p "Back" at bounding box center [65, 483] width 100 height 8
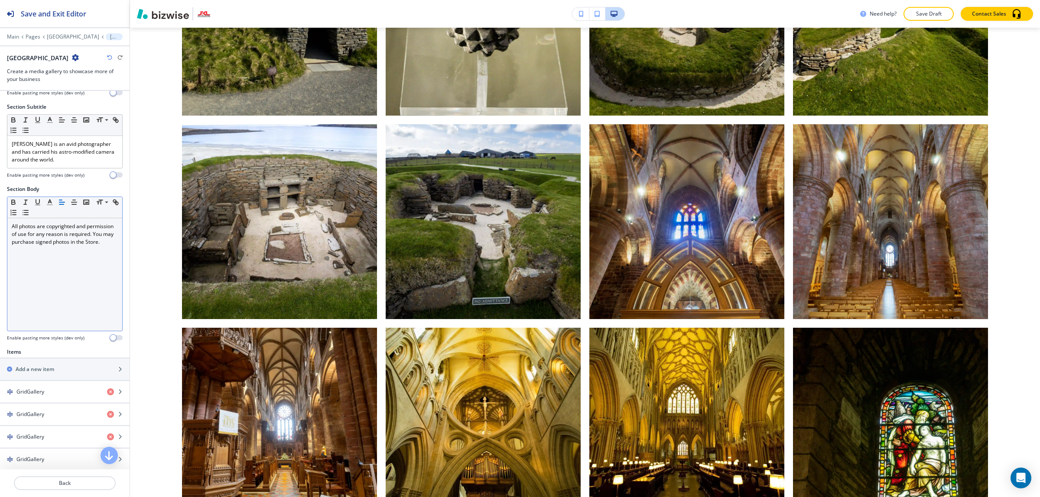
scroll to position [217, 0]
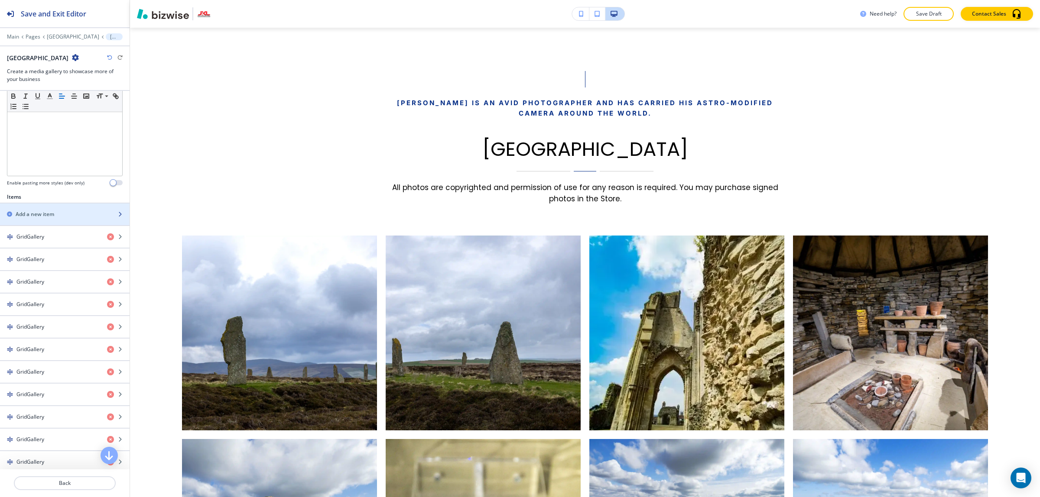
click at [59, 215] on div "Add a new item" at bounding box center [55, 215] width 110 height 8
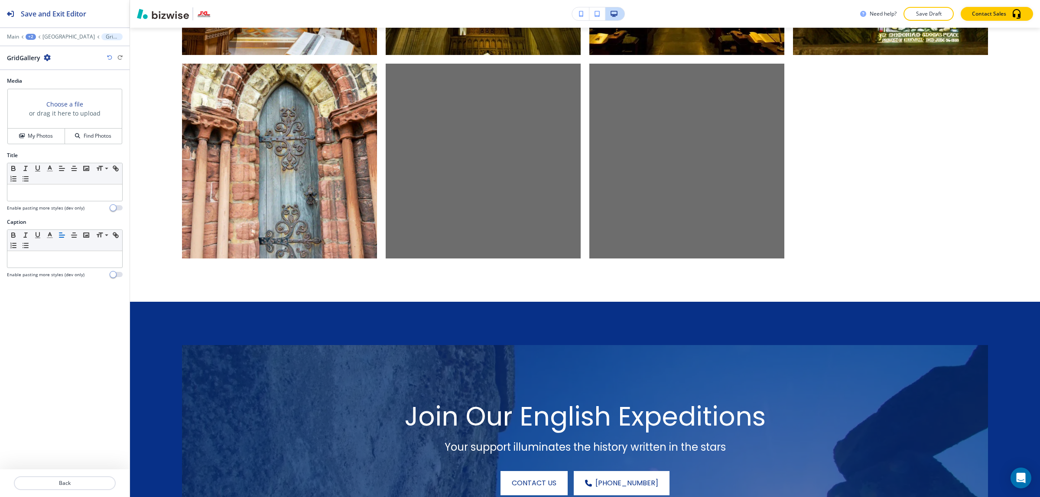
scroll to position [1412, 0]
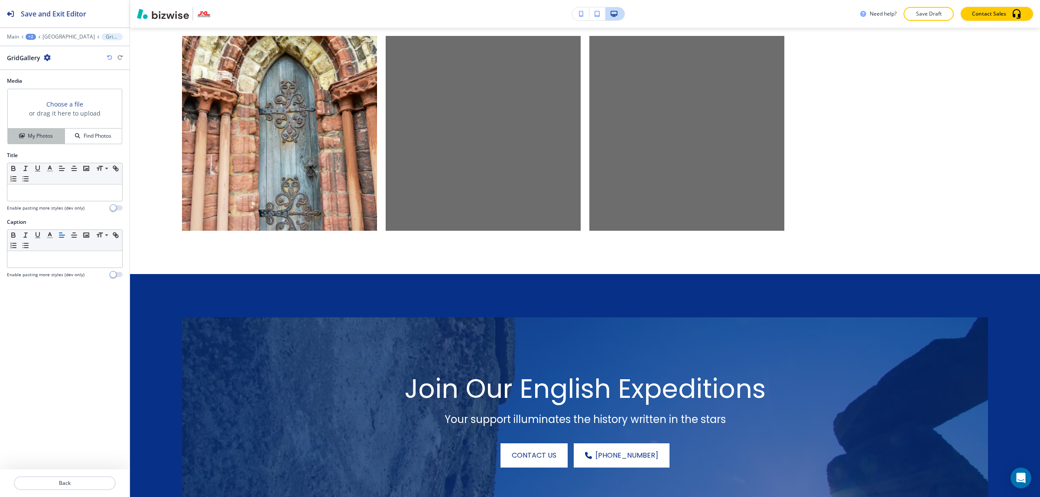
click at [36, 139] on h4 "My Photos" at bounding box center [40, 136] width 25 height 8
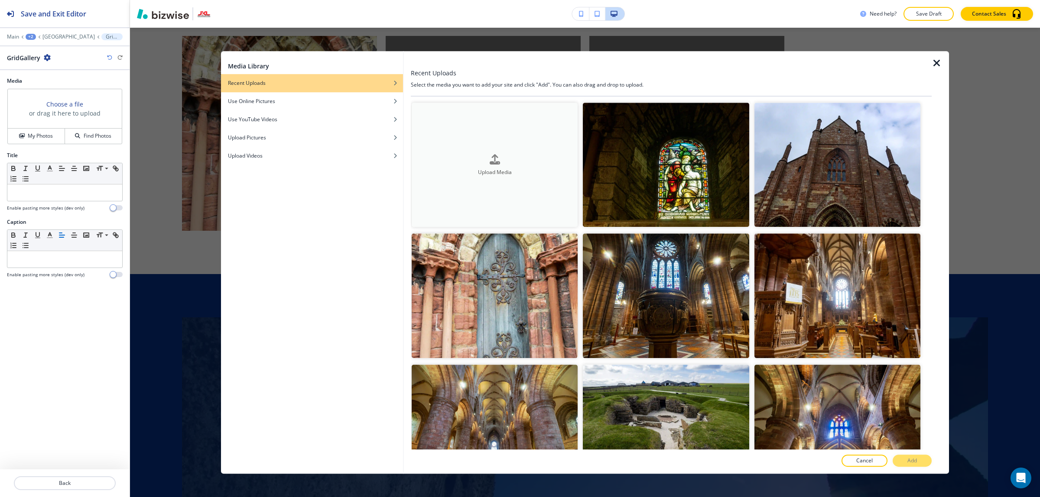
click at [491, 168] on h4 "Upload Media" at bounding box center [494, 172] width 166 height 8
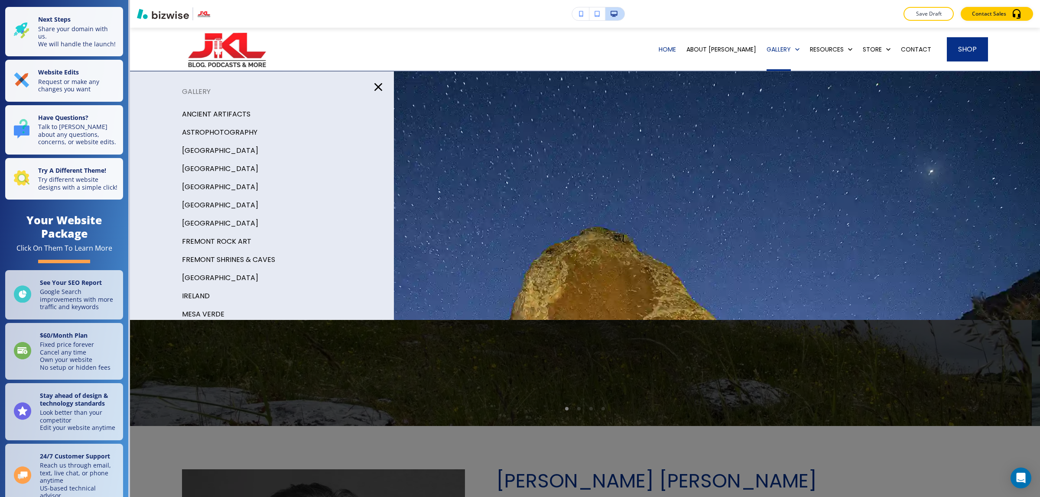
click at [197, 181] on p "[GEOGRAPHIC_DATA]" at bounding box center [220, 187] width 76 height 13
